Goal: Information Seeking & Learning: Learn about a topic

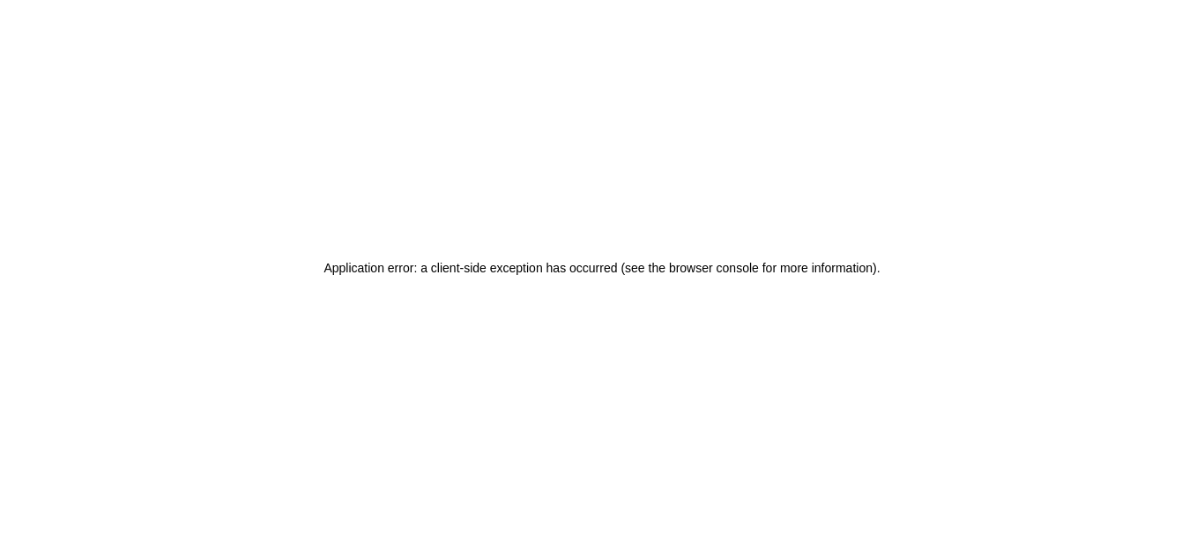
click at [1184, 74] on html "Application error: a client-side exception has occurred (see the browser consol…" at bounding box center [602, 267] width 1204 height 535
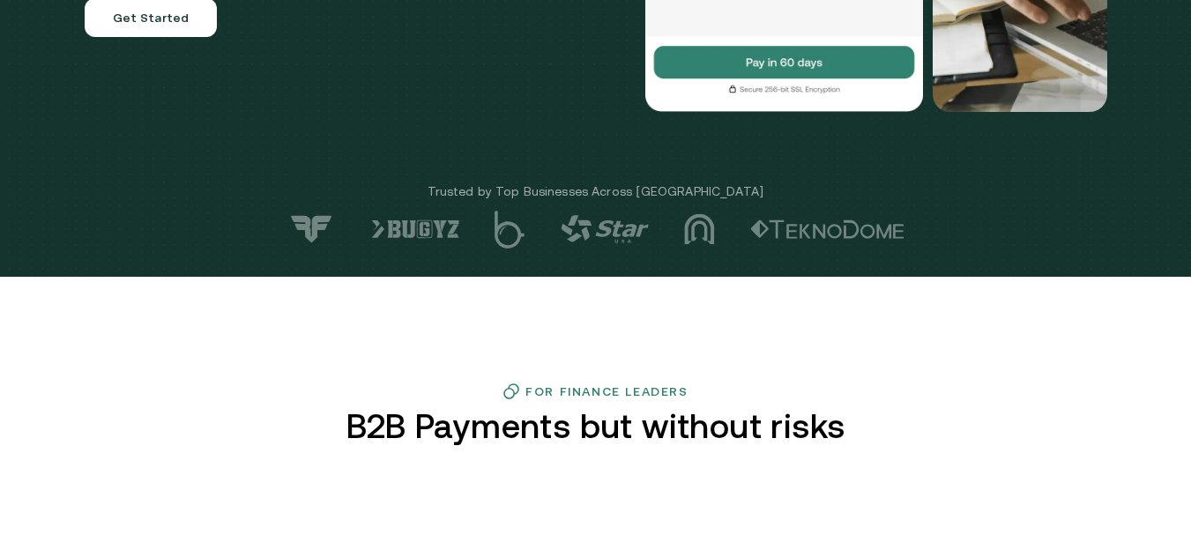
scroll to position [291, 0]
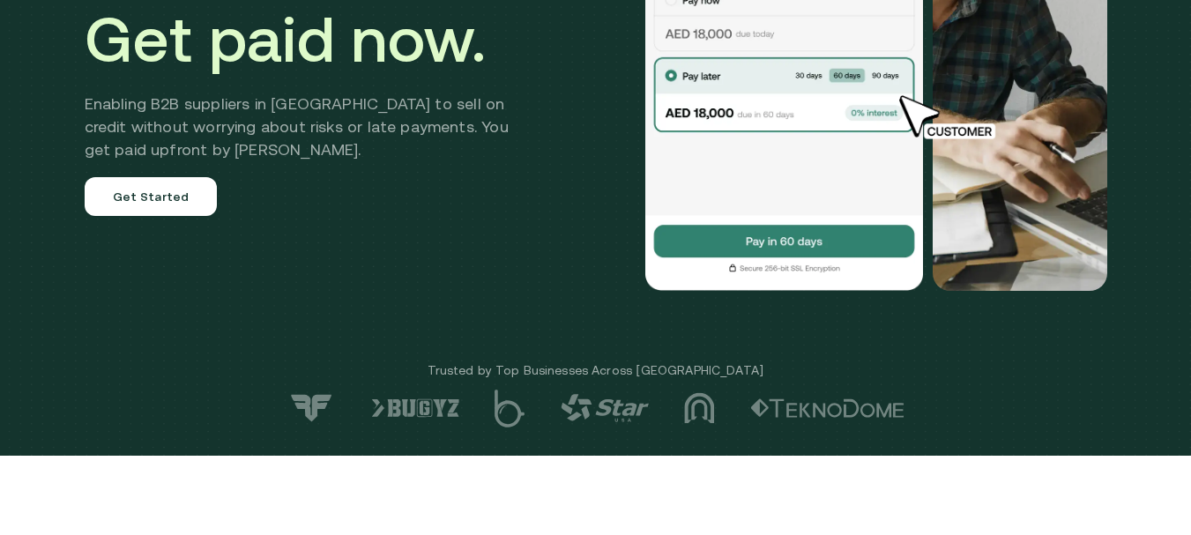
click at [750, 5] on img at bounding box center [784, 70] width 282 height 441
click at [750, 34] on img at bounding box center [784, 70] width 282 height 441
click at [160, 188] on link "Get Started" at bounding box center [151, 196] width 133 height 39
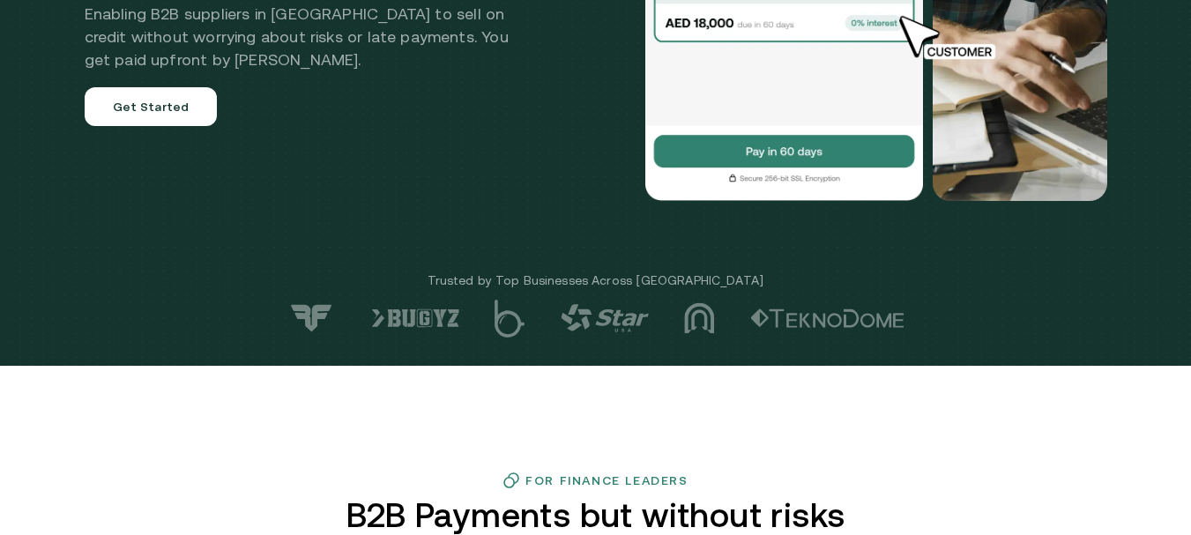
scroll to position [832, 0]
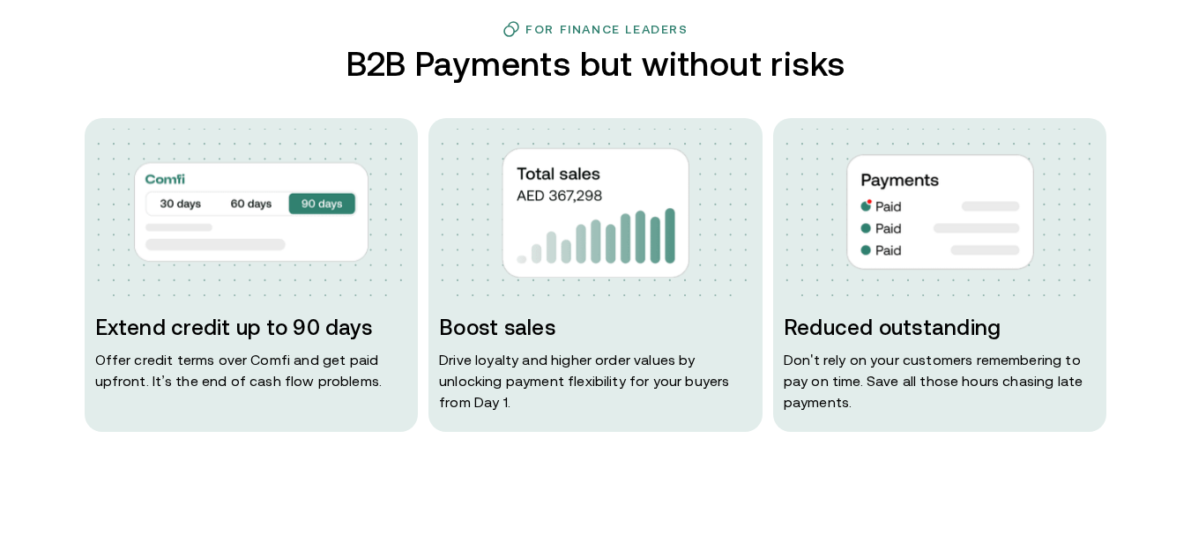
click at [204, 331] on h3 "Extend credit up to 90 days" at bounding box center [251, 328] width 313 height 28
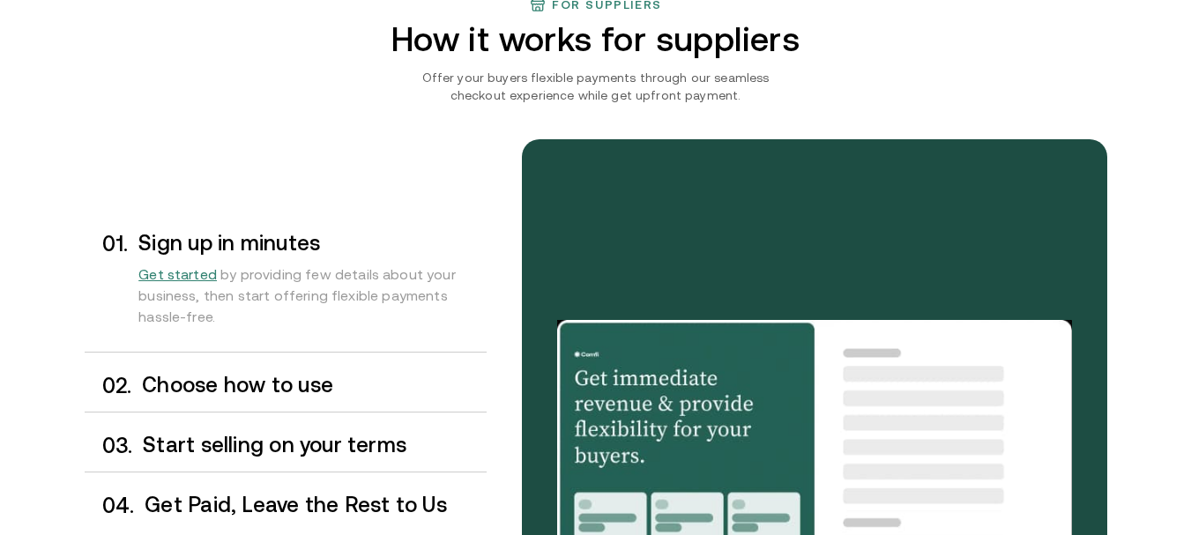
scroll to position [1532, 0]
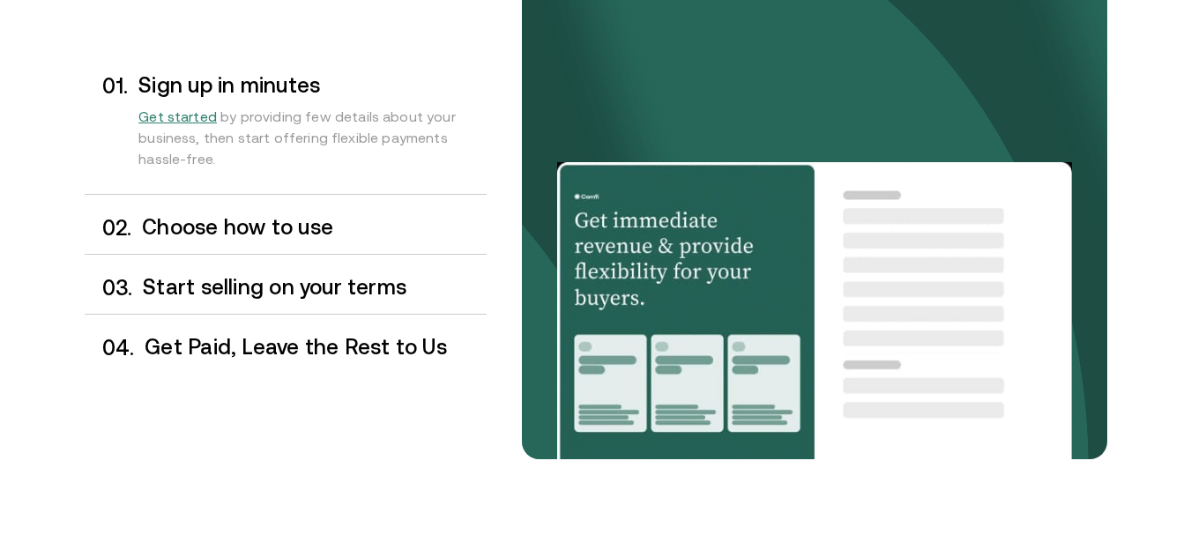
click at [203, 85] on h3 "Sign up in minutes" at bounding box center [311, 85] width 347 height 23
click at [189, 111] on span "Get started" at bounding box center [177, 116] width 78 height 16
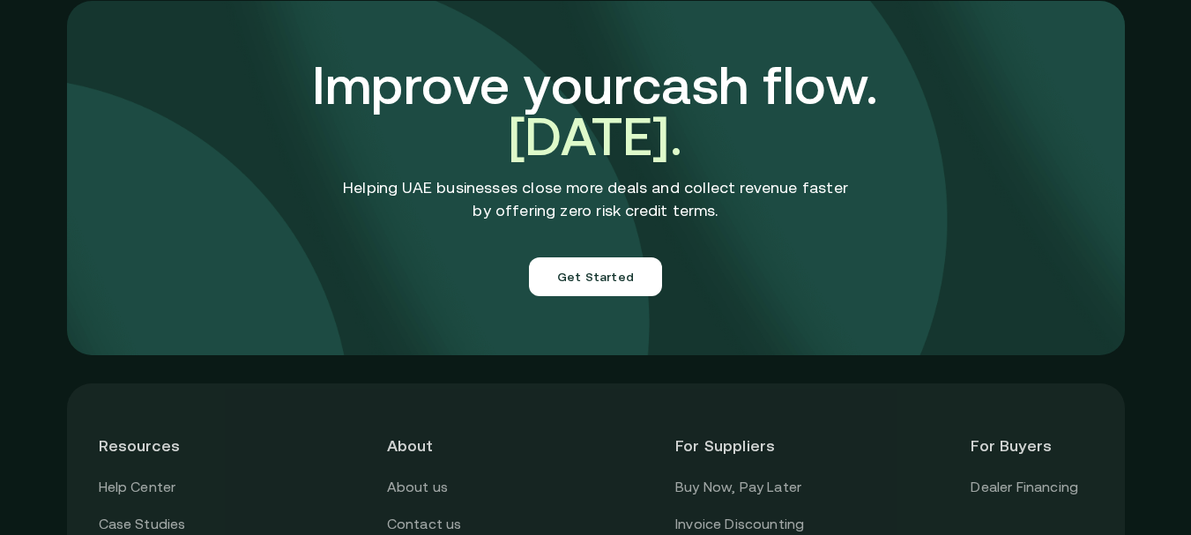
scroll to position [6251, 0]
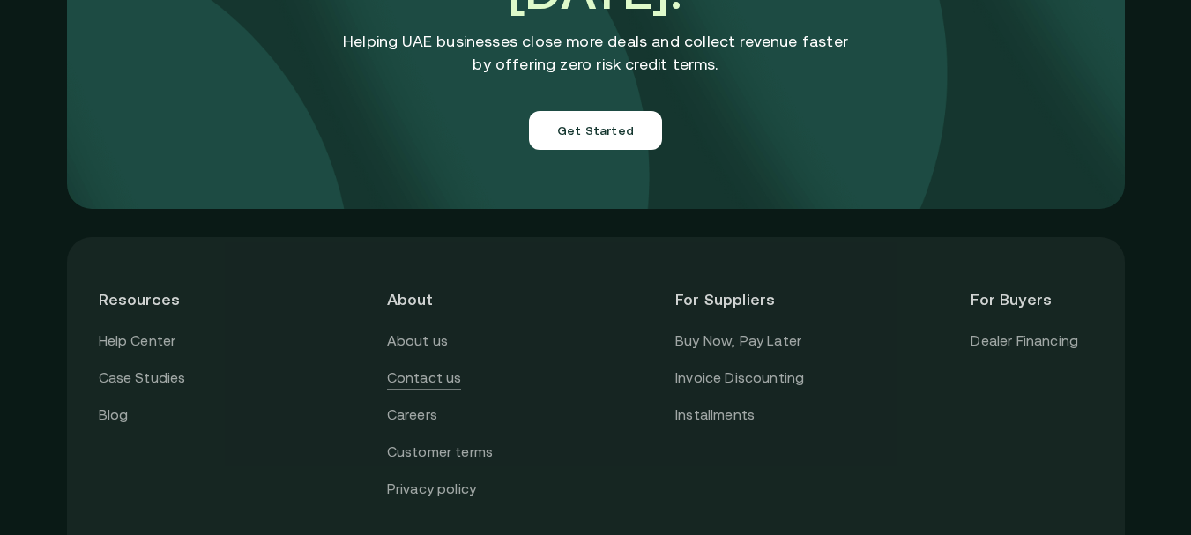
click at [444, 367] on link "Contact us" at bounding box center [424, 378] width 75 height 23
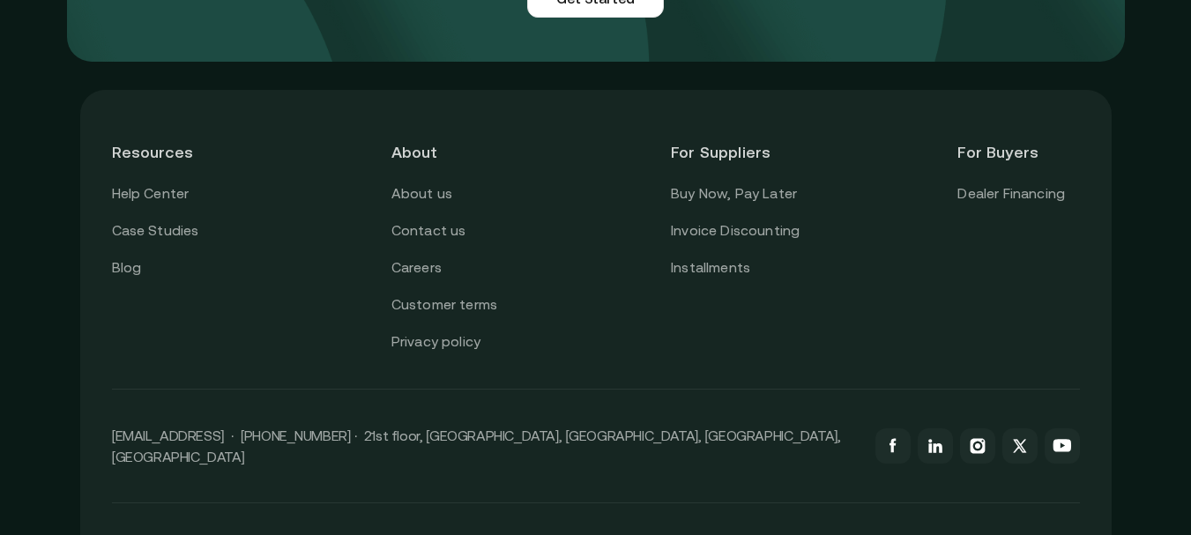
scroll to position [1671, 0]
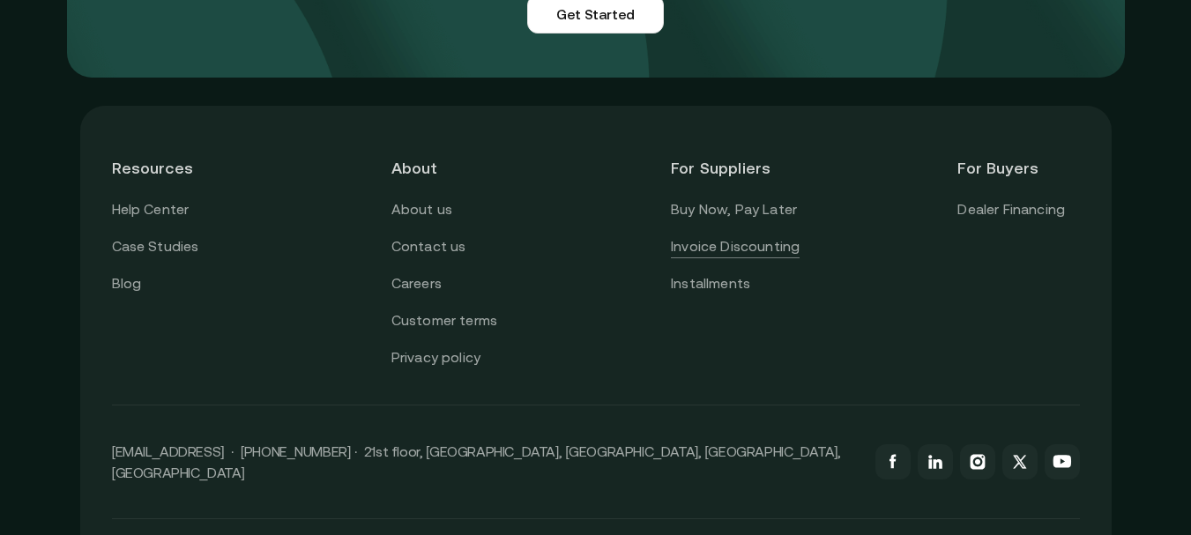
click at [759, 254] on link "Invoice Discounting" at bounding box center [735, 246] width 129 height 23
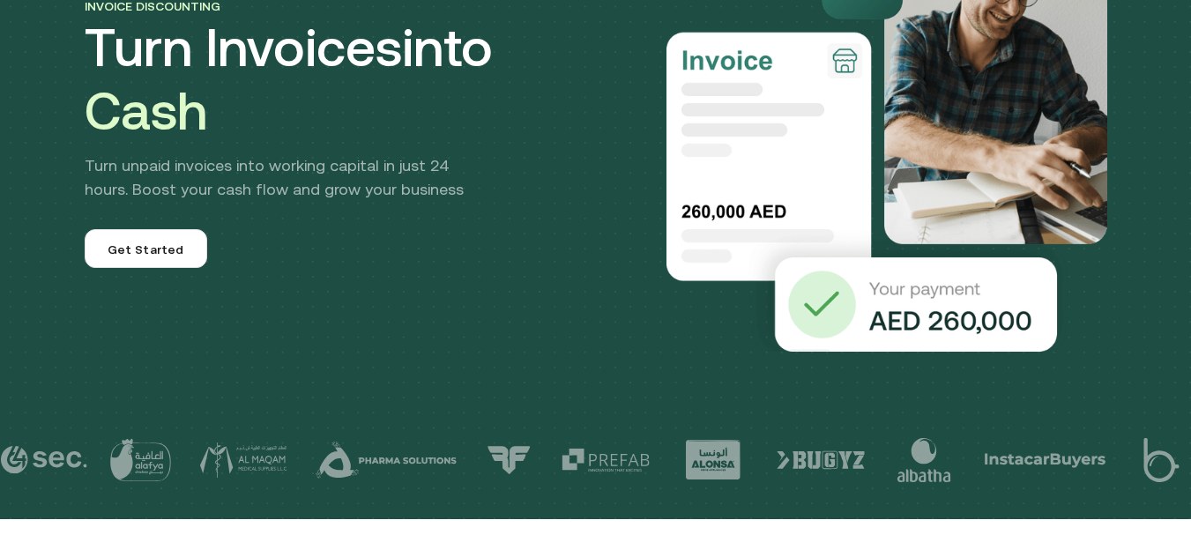
scroll to position [252, 0]
